Goal: Task Accomplishment & Management: Use online tool/utility

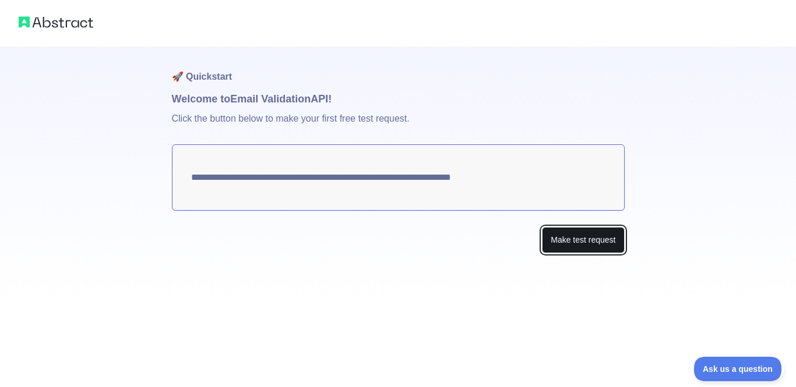
click at [570, 246] on button "Make test request" at bounding box center [583, 240] width 82 height 26
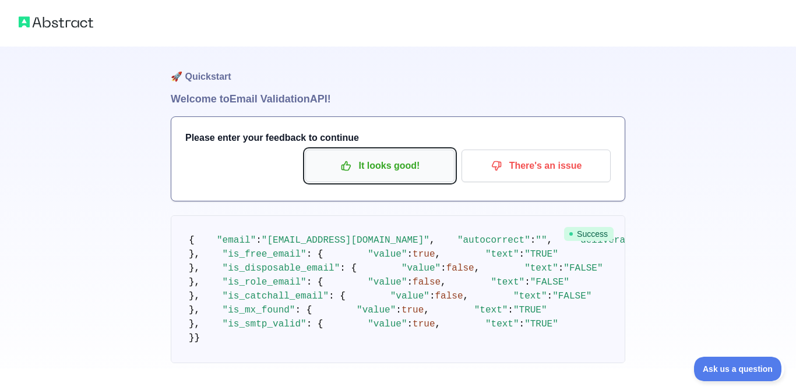
click at [428, 173] on p "It looks good!" at bounding box center [380, 166] width 132 height 20
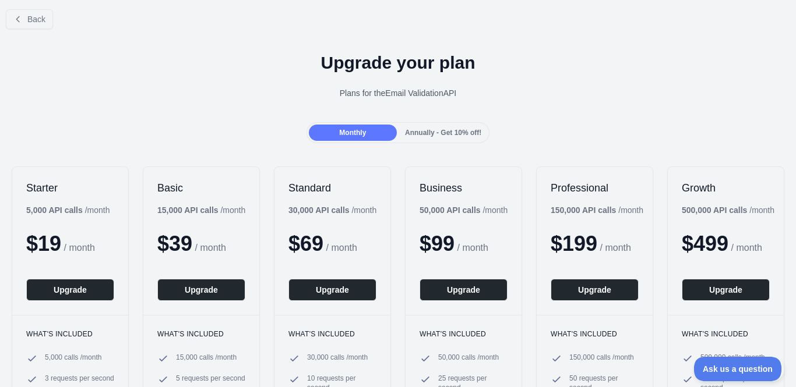
scroll to position [5, 0]
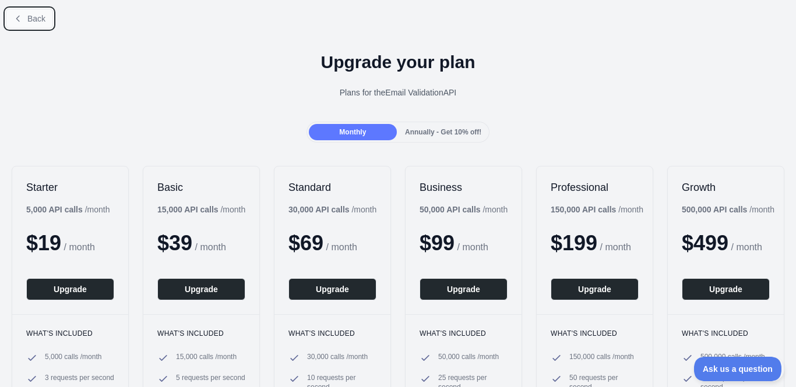
click at [52, 20] on button "Back" at bounding box center [29, 19] width 47 height 20
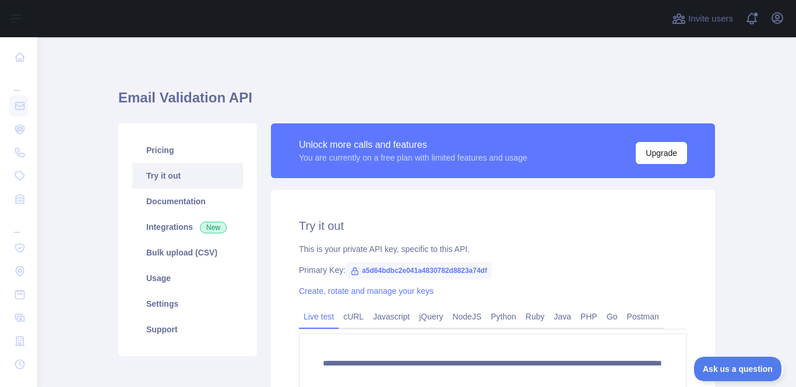
scroll to position [9, 0]
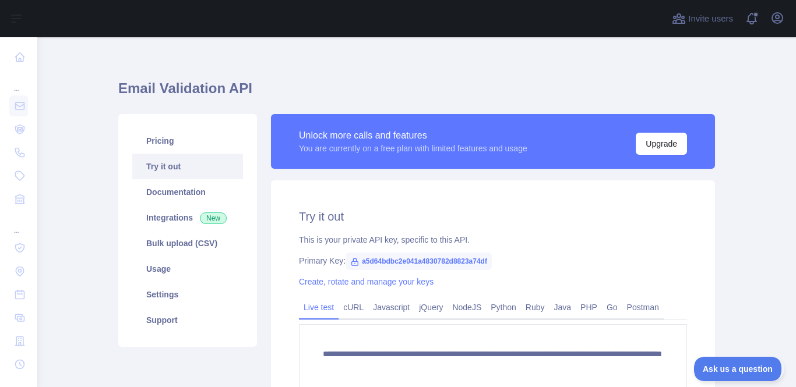
click at [421, 261] on span "a5d64bdbc2e041a4830782d8823a74df" at bounding box center [418, 261] width 146 height 17
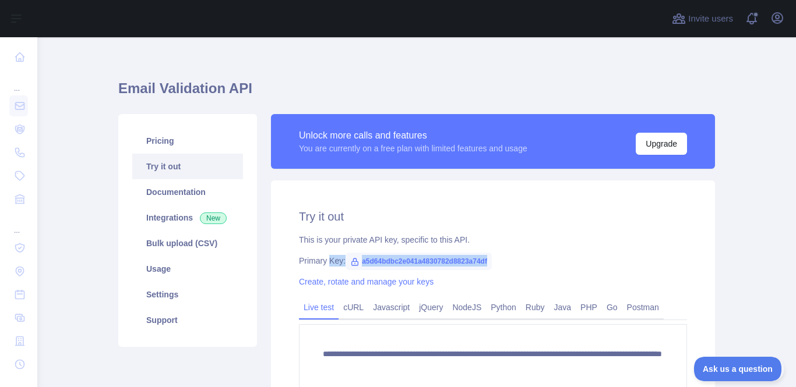
click at [421, 261] on span "a5d64bdbc2e041a4830782d8823a74df" at bounding box center [418, 261] width 146 height 17
drag, startPoint x: 361, startPoint y: 262, endPoint x: 451, endPoint y: 267, distance: 91.0
click at [451, 267] on span "a5d64bdbc2e041a4830782d8823a74df" at bounding box center [418, 261] width 146 height 17
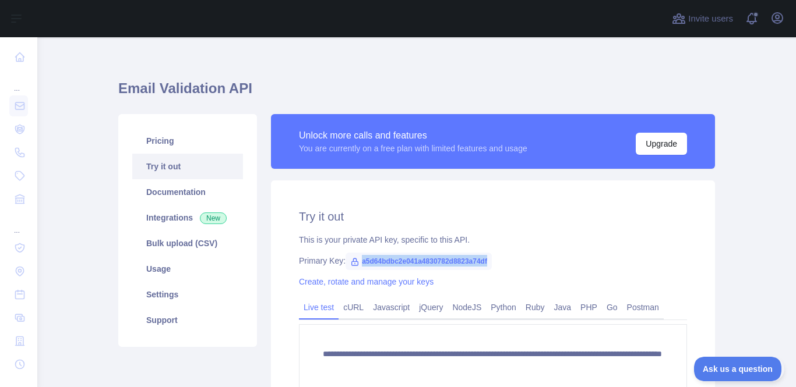
copy span "a5d64bdbc2e041a4830782d8823a74df"
click at [236, 87] on h1 "Email Validation API" at bounding box center [416, 93] width 597 height 28
